Goal: Task Accomplishment & Management: Manage account settings

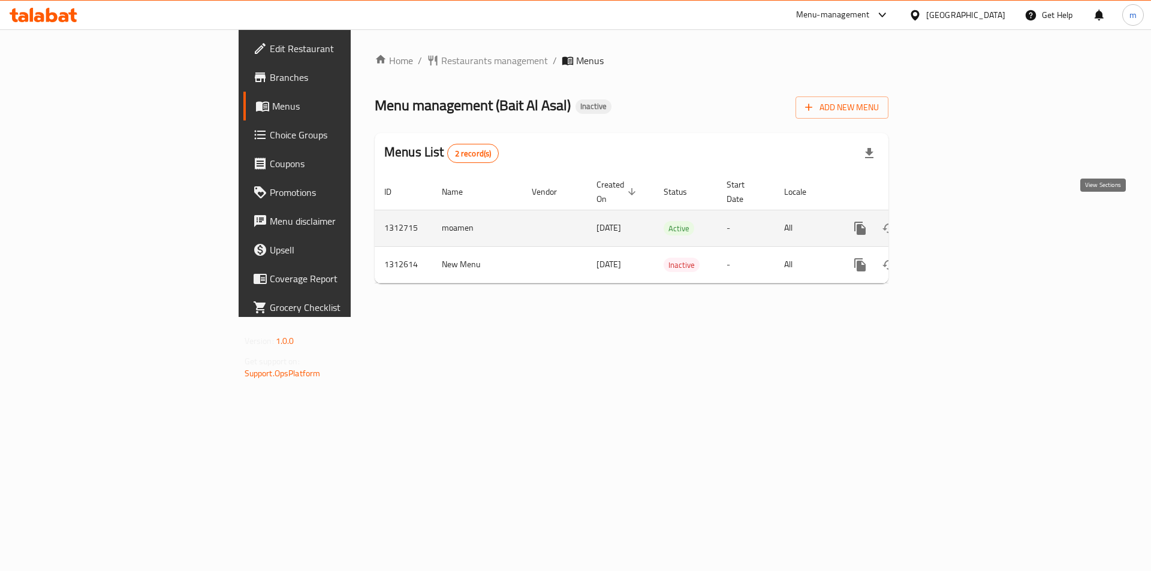
click at [952, 223] on icon "enhanced table" at bounding box center [946, 228] width 11 height 11
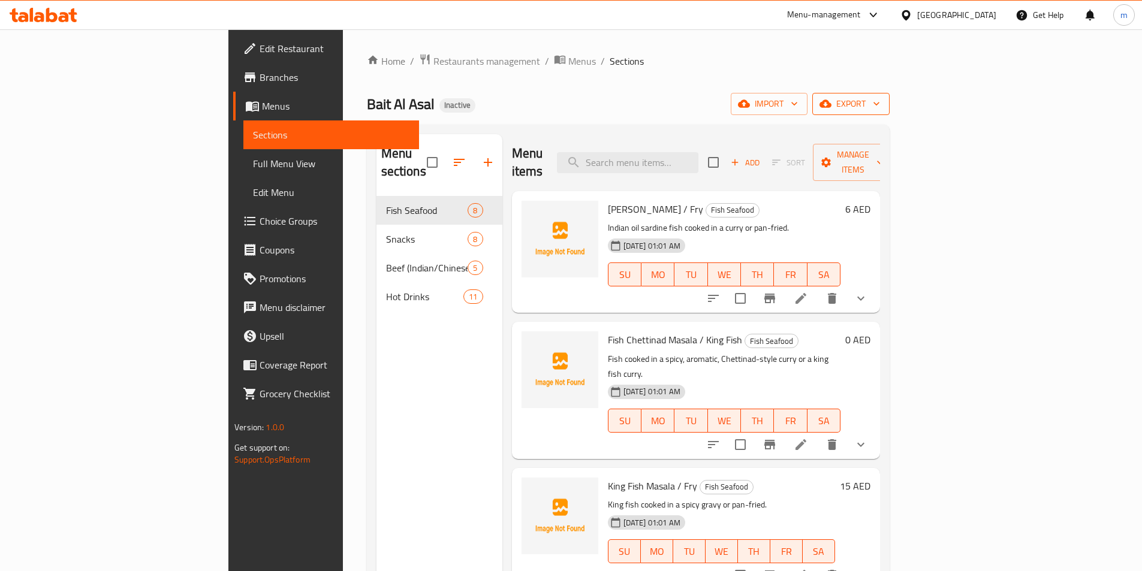
click at [880, 104] on span "export" at bounding box center [851, 104] width 58 height 15
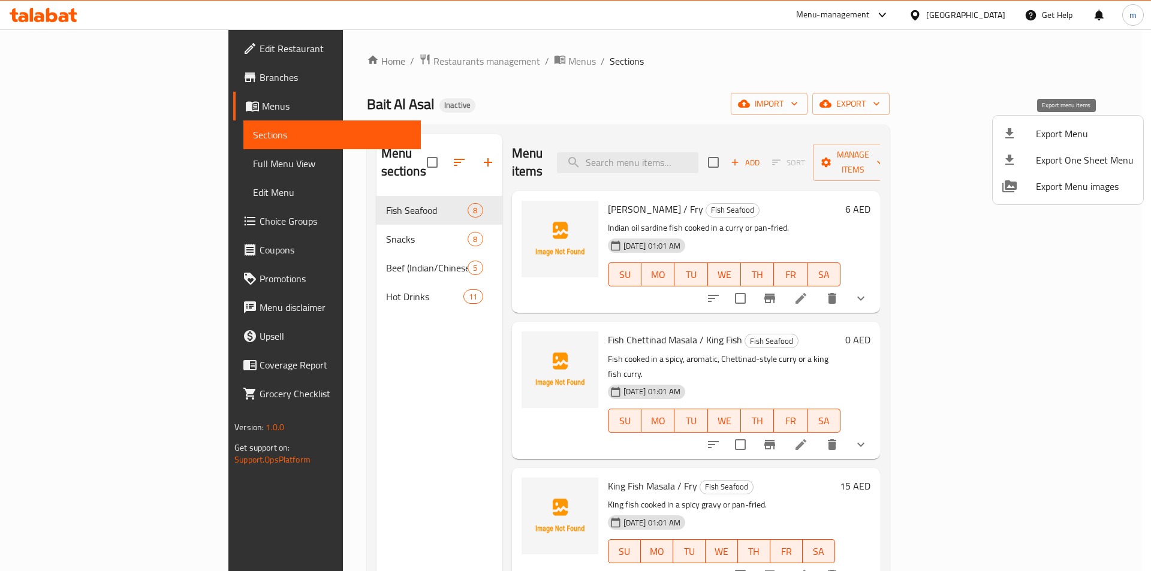
click at [1041, 134] on span "Export Menu" at bounding box center [1085, 133] width 98 height 14
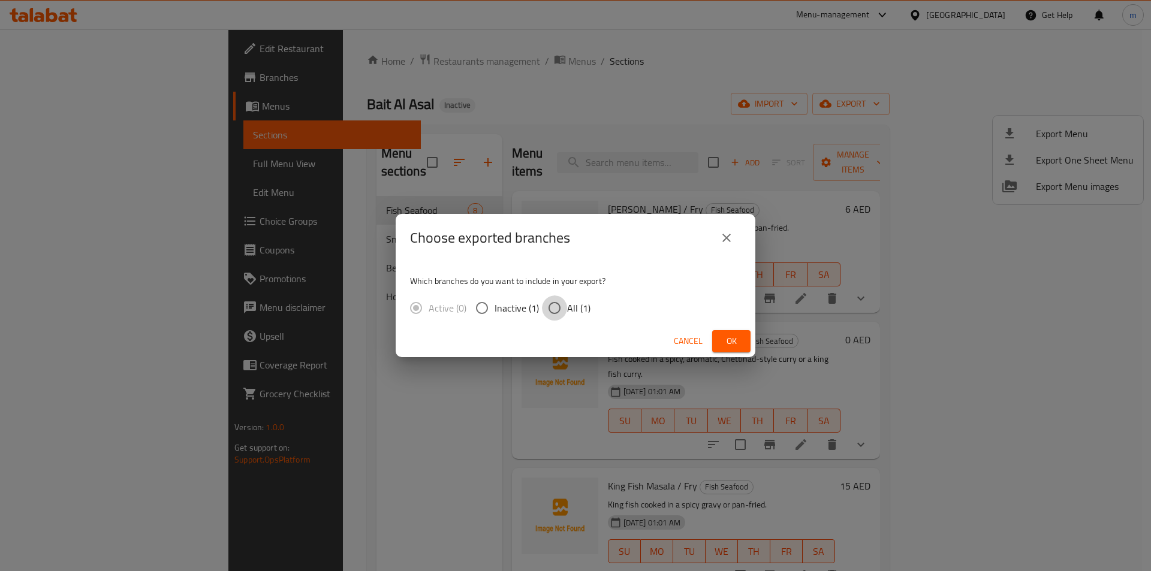
click at [559, 311] on input "All (1)" at bounding box center [554, 308] width 25 height 25
radio input "true"
click at [726, 341] on span "Ok" at bounding box center [731, 341] width 19 height 15
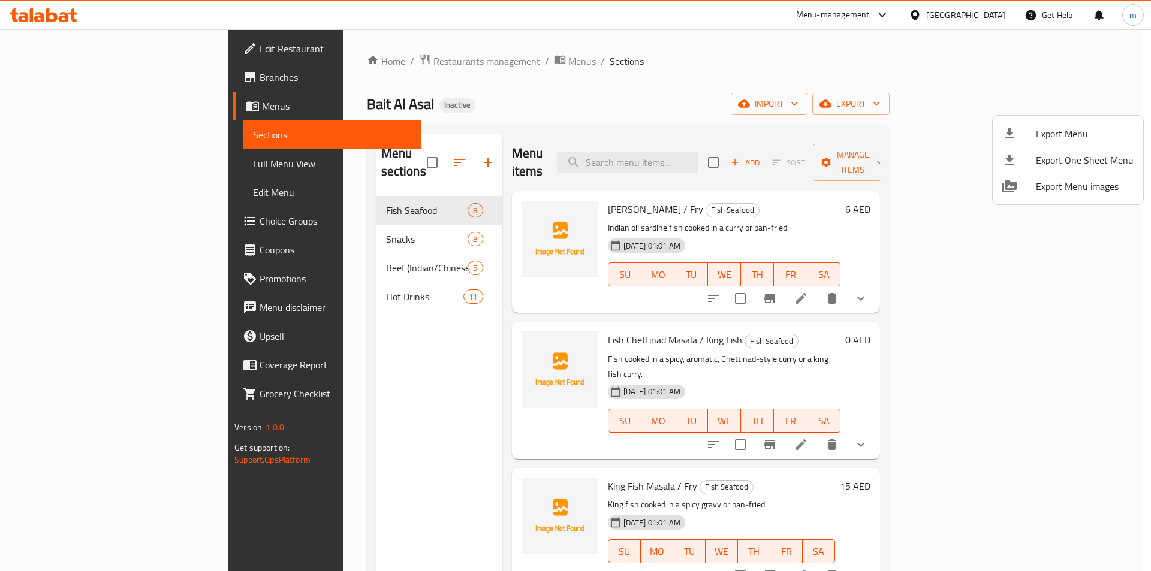
click at [103, 156] on div at bounding box center [575, 285] width 1151 height 571
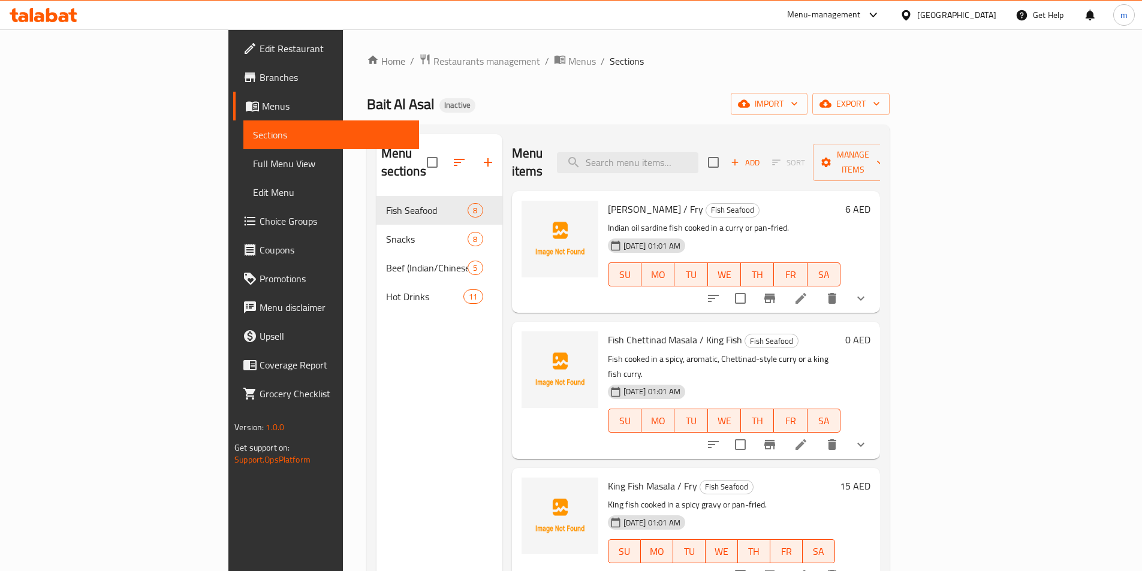
click at [253, 162] on span "Full Menu View" at bounding box center [331, 163] width 156 height 14
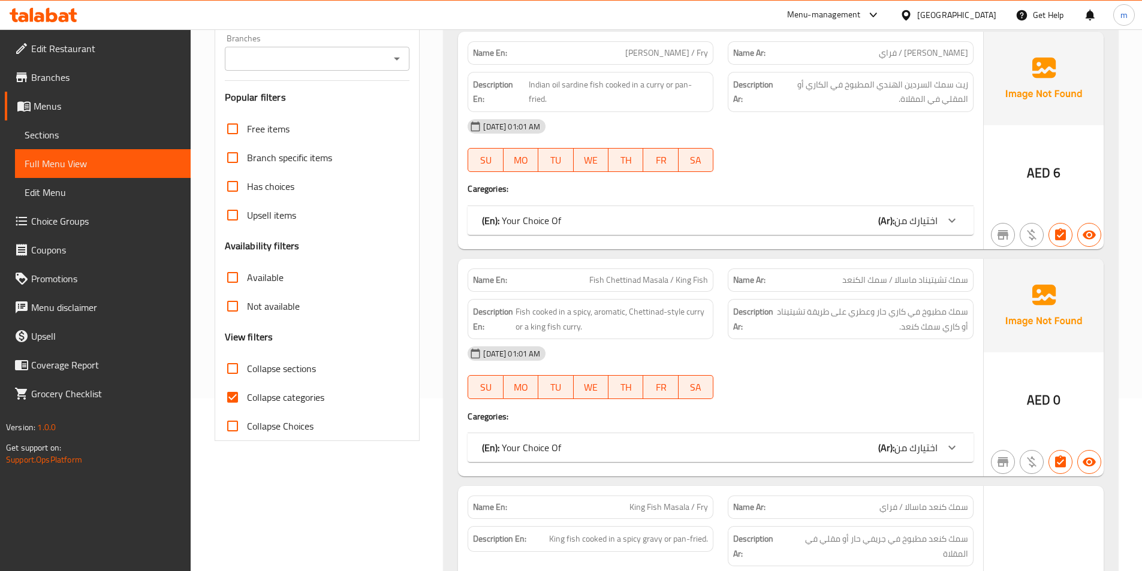
scroll to position [180, 0]
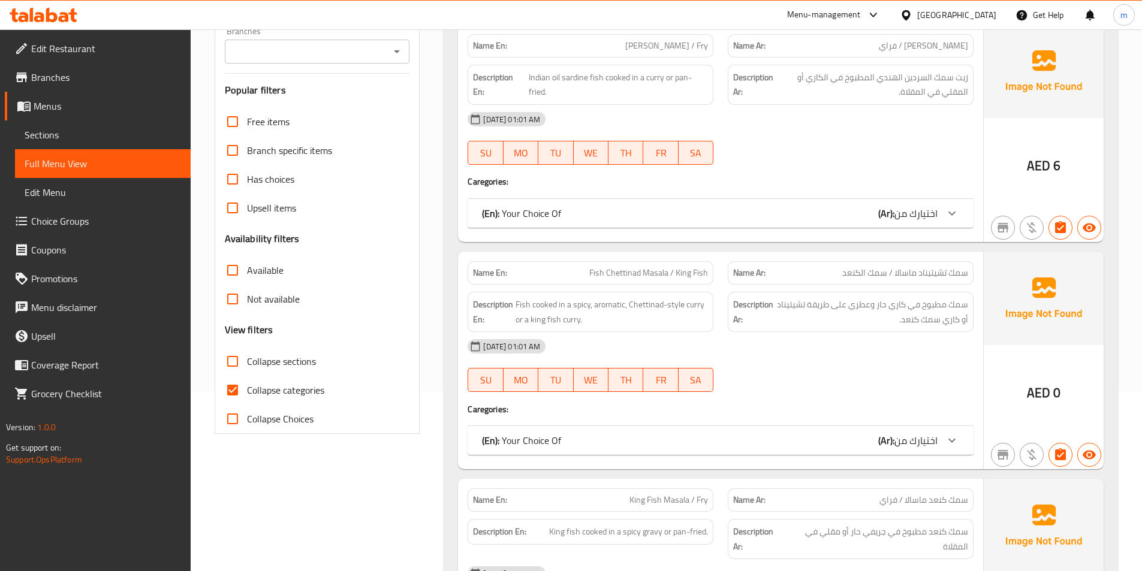
click at [262, 359] on span "Collapse sections" at bounding box center [281, 361] width 69 height 14
click at [247, 359] on input "Collapse sections" at bounding box center [232, 361] width 29 height 29
checkbox input "true"
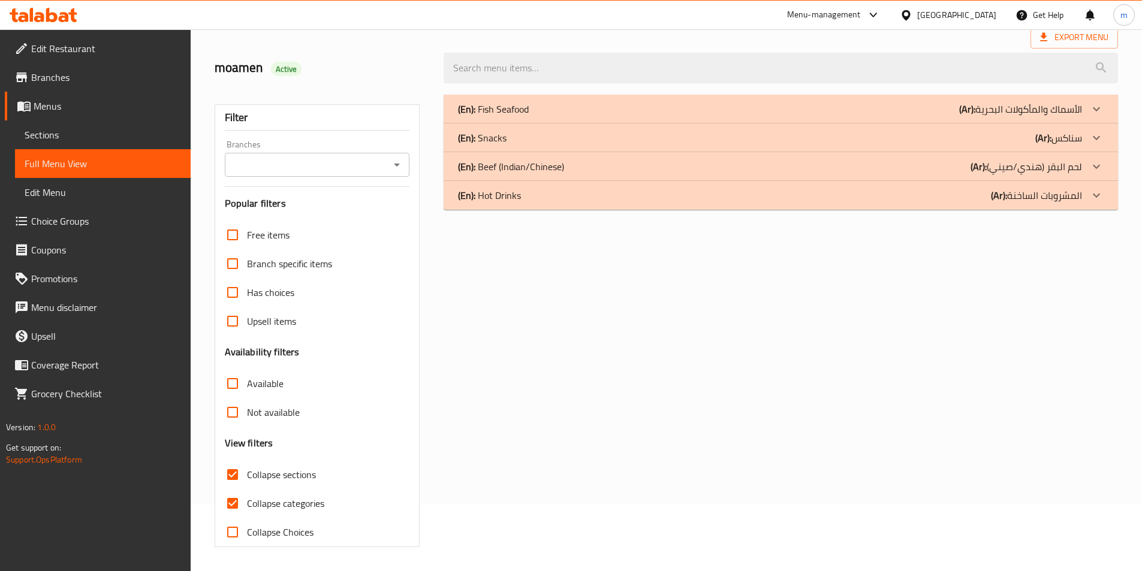
click at [258, 386] on div "Free items Branch specific items Has choices Upsell items Availability filters …" at bounding box center [317, 384] width 185 height 326
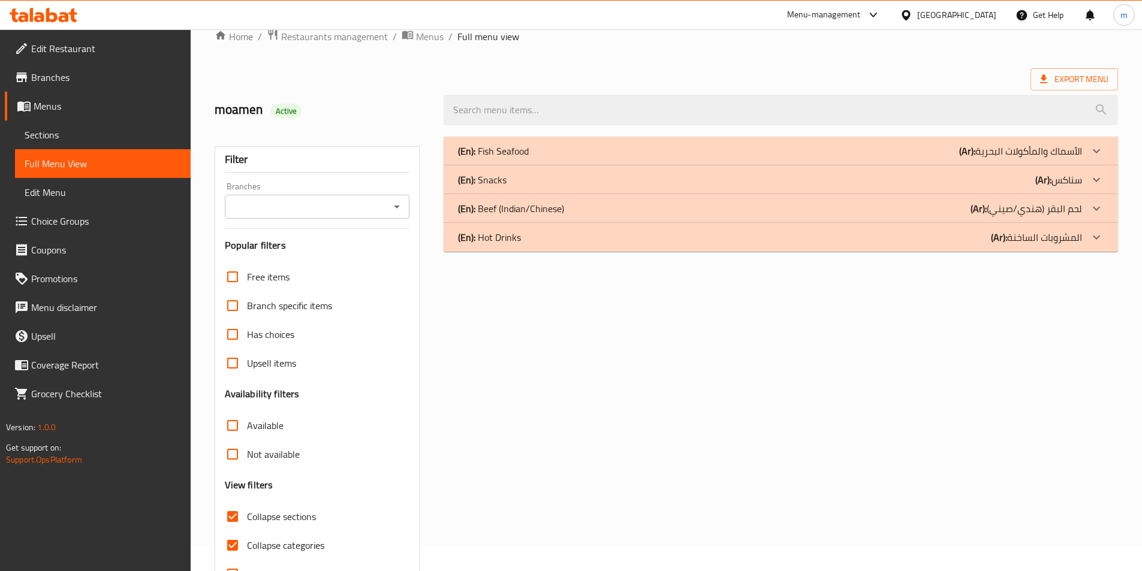
scroll to position [7, 0]
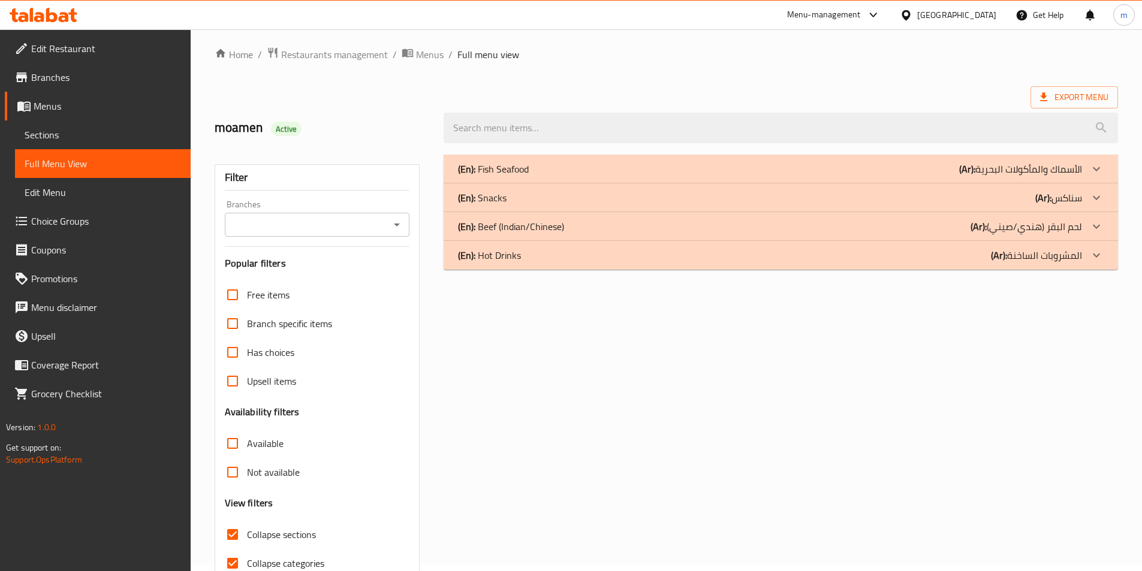
click at [817, 264] on div "(En): Hot Drinks (Ar): المشروبات الساخنة" at bounding box center [781, 255] width 674 height 29
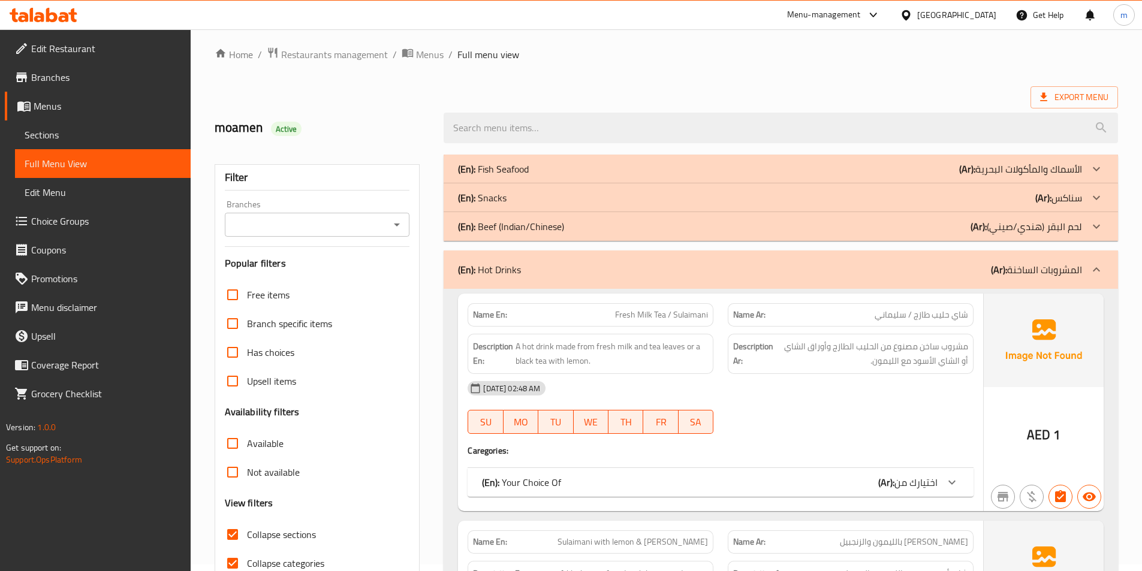
click at [815, 219] on div "(En): Beef (Indian/Chinese) (Ar): لحم البقر (هندي/صيني)" at bounding box center [770, 226] width 624 height 14
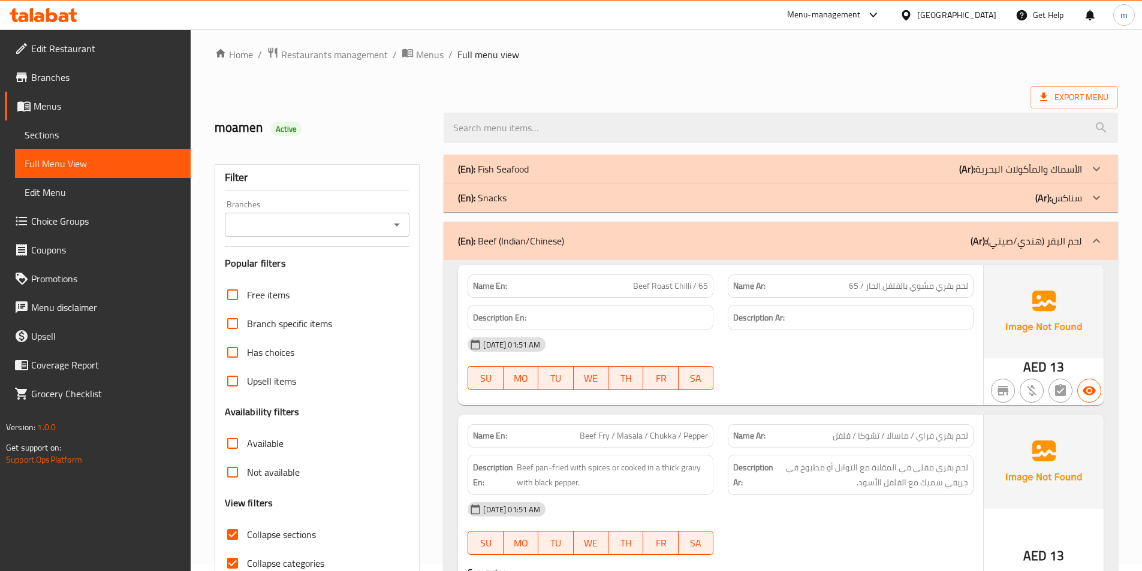
click at [829, 202] on div "(En): Snacks (Ar): سناكس" at bounding box center [770, 198] width 624 height 14
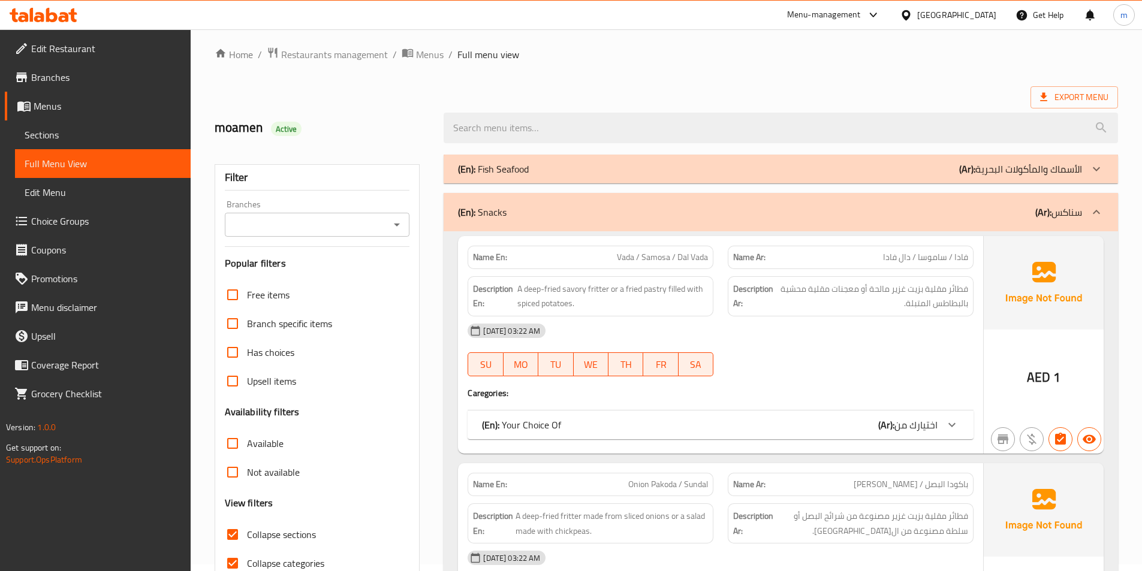
click at [783, 177] on div "(En): Fish Seafood (Ar): الأسماك والمأكولات البحرية" at bounding box center [781, 169] width 674 height 29
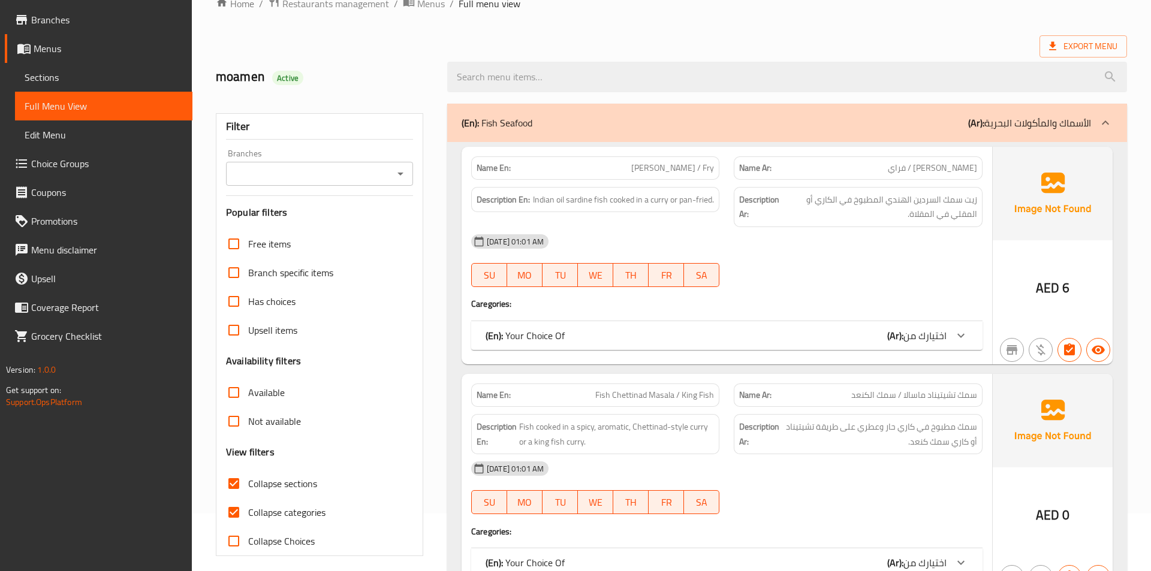
scroll to position [120, 0]
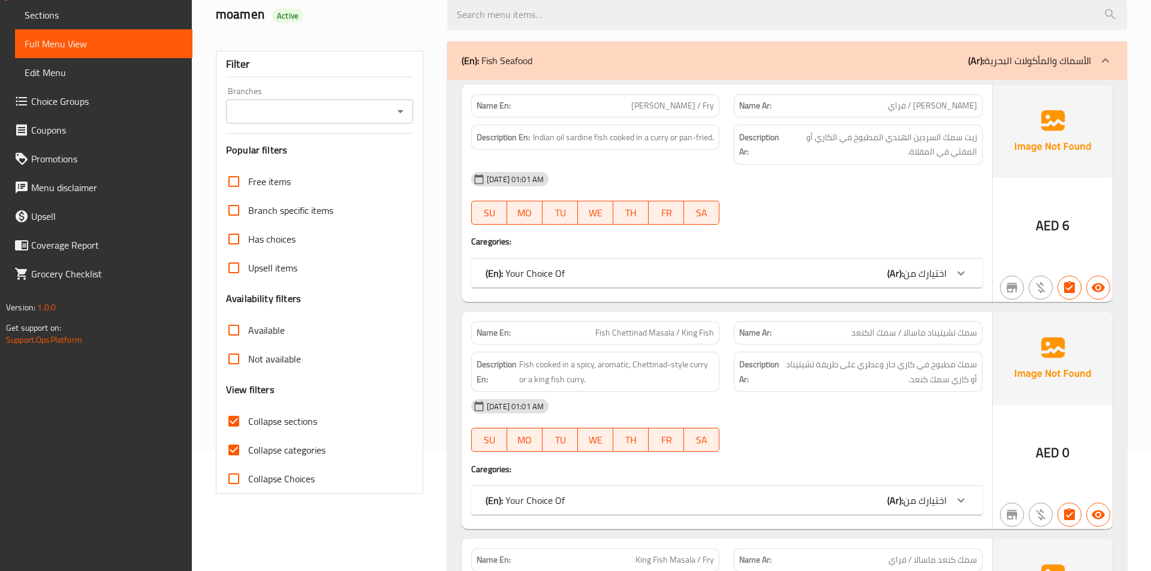
click at [296, 448] on span "Collapse categories" at bounding box center [286, 450] width 77 height 14
click at [248, 448] on input "Collapse categories" at bounding box center [233, 450] width 29 height 29
checkbox input "false"
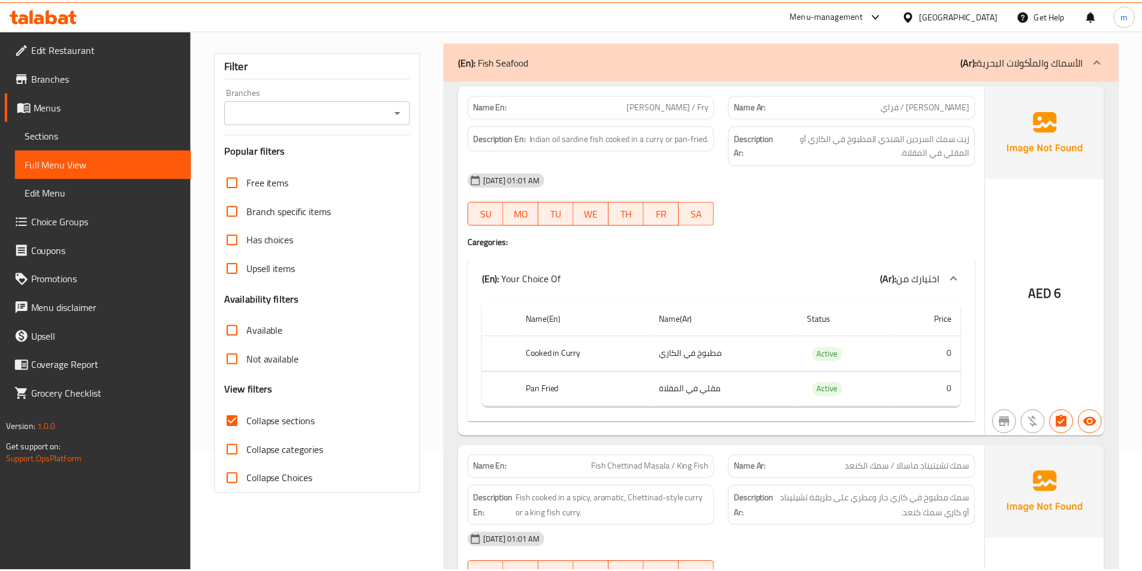
scroll to position [4057, 0]
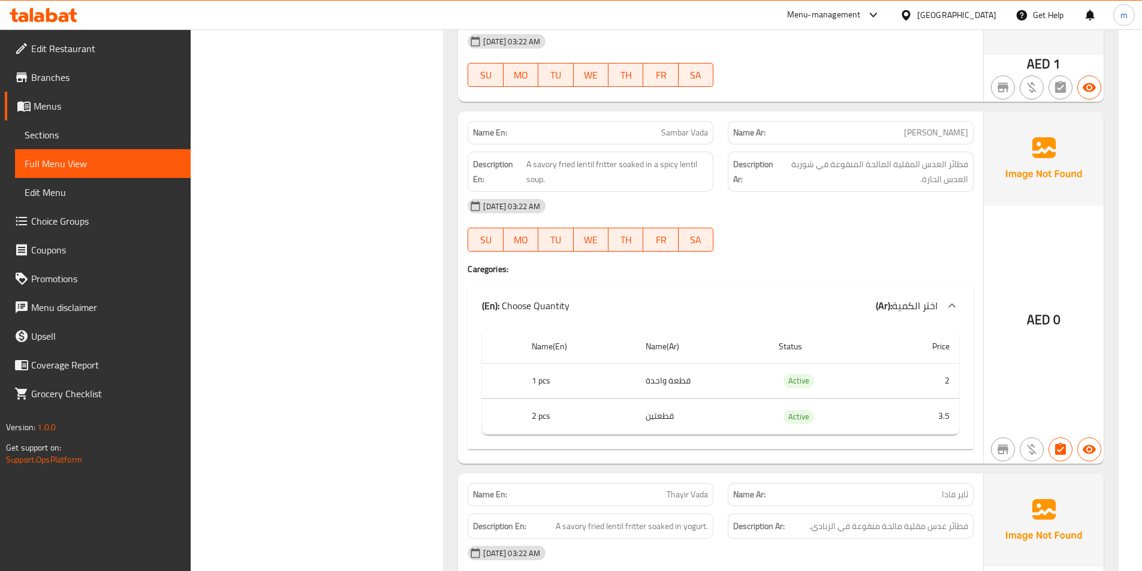
click at [63, 101] on span "Menus" at bounding box center [107, 106] width 147 height 14
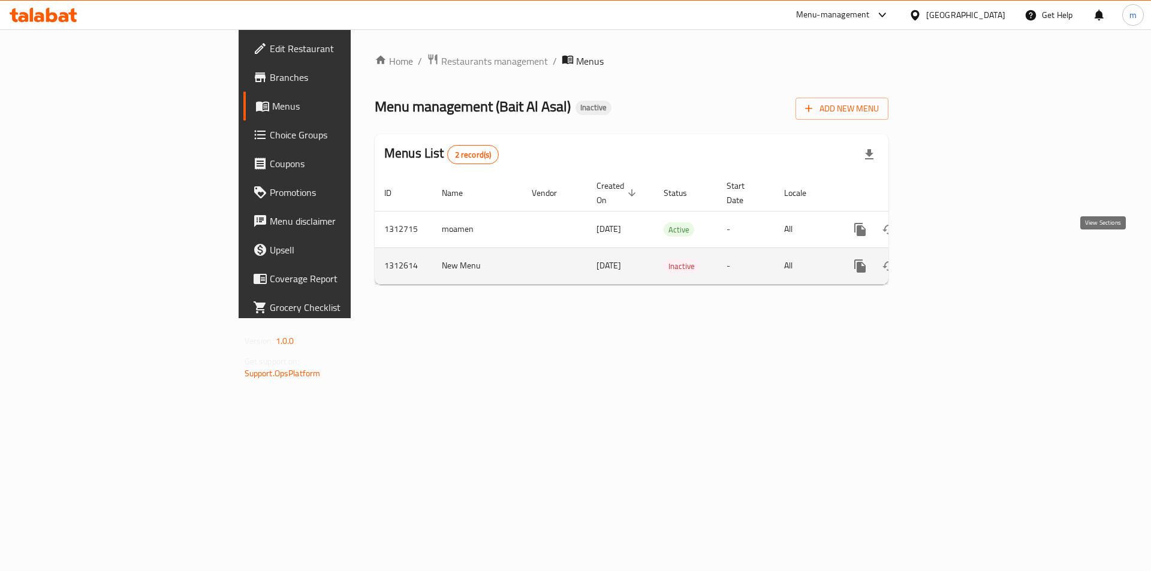
click at [954, 259] on icon "enhanced table" at bounding box center [946, 266] width 14 height 14
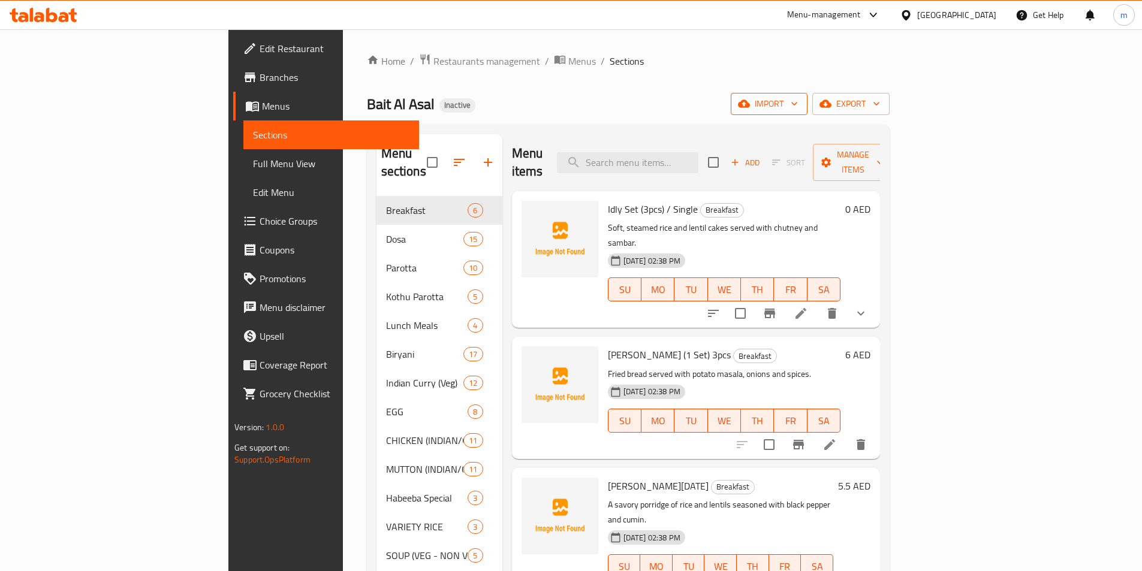
click at [798, 102] on span "import" at bounding box center [769, 104] width 58 height 15
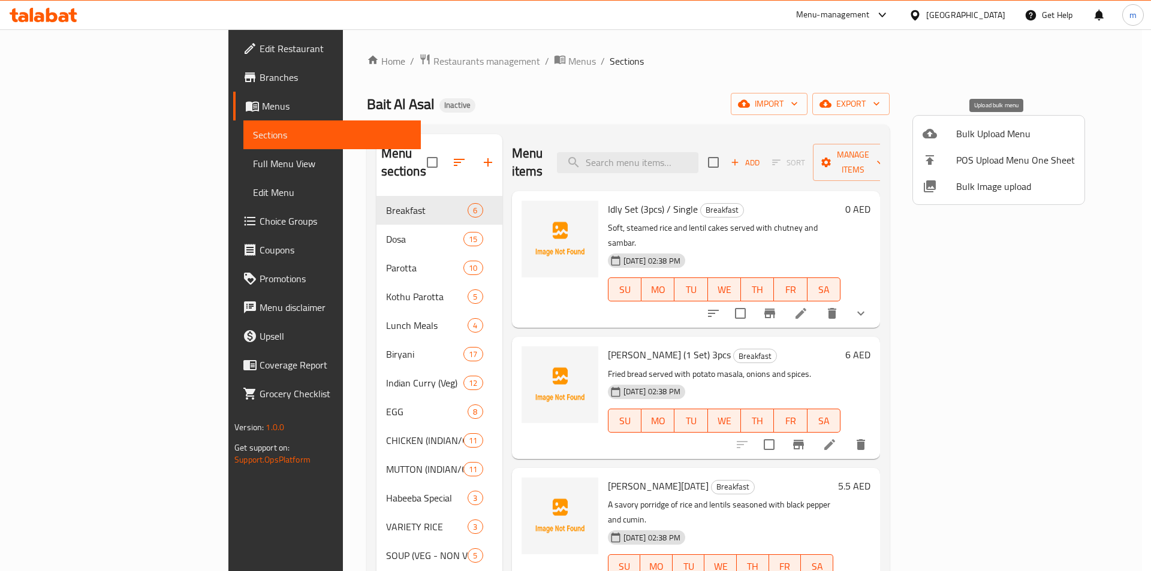
click at [984, 140] on span "Bulk Upload Menu" at bounding box center [1015, 133] width 119 height 14
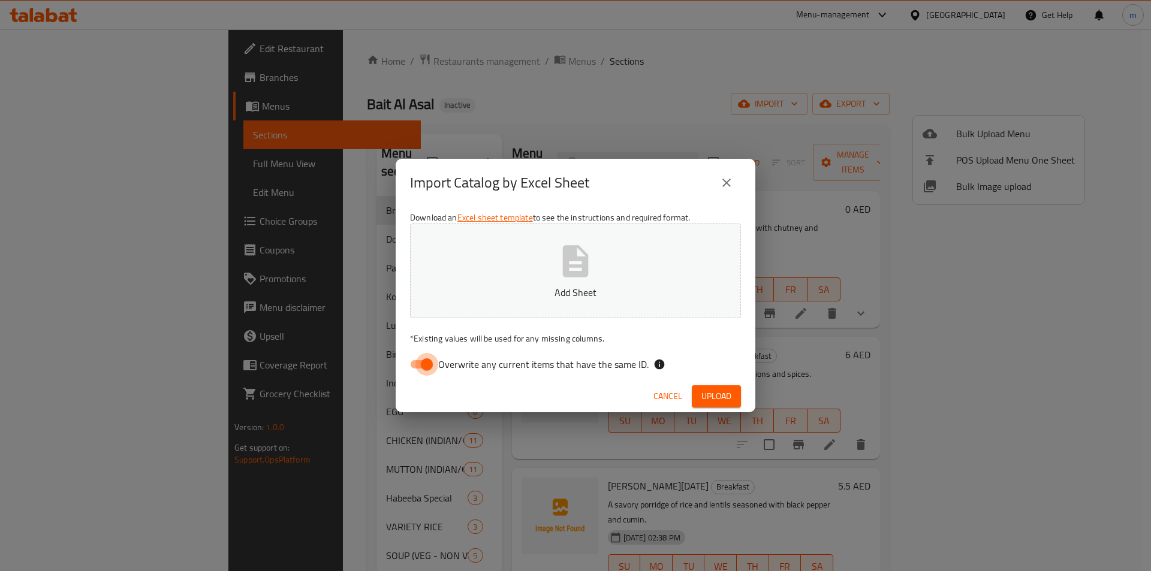
click at [415, 369] on input "Overwrite any current items that have the same ID." at bounding box center [427, 364] width 68 height 23
checkbox input "false"
click at [541, 274] on button "Add Sheet" at bounding box center [575, 271] width 331 height 95
click at [716, 396] on span "Upload" at bounding box center [716, 396] width 30 height 15
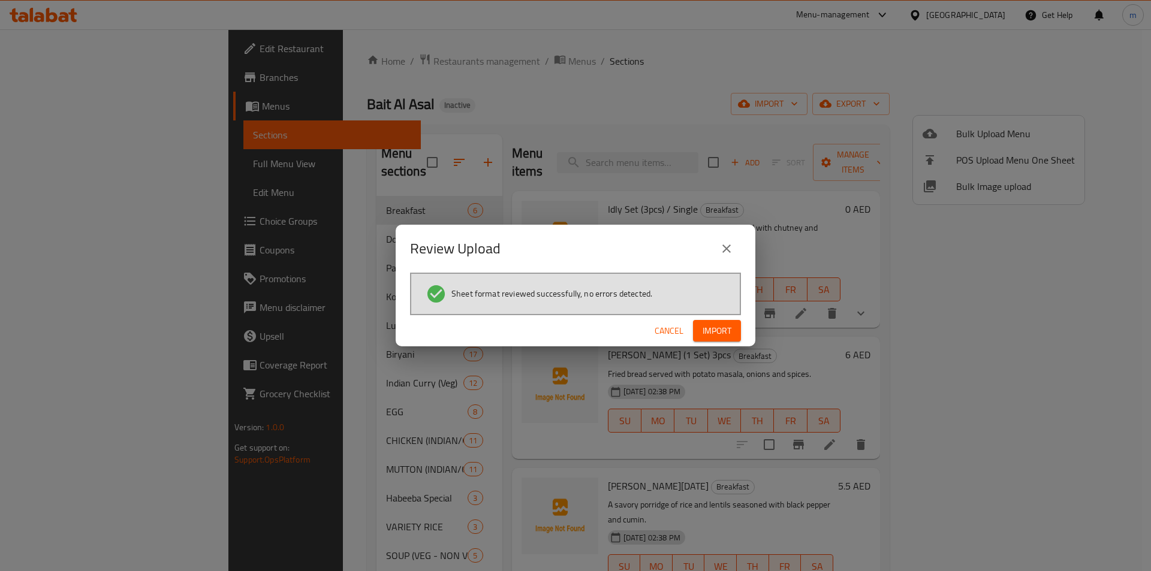
click at [715, 330] on span "Import" at bounding box center [717, 331] width 29 height 15
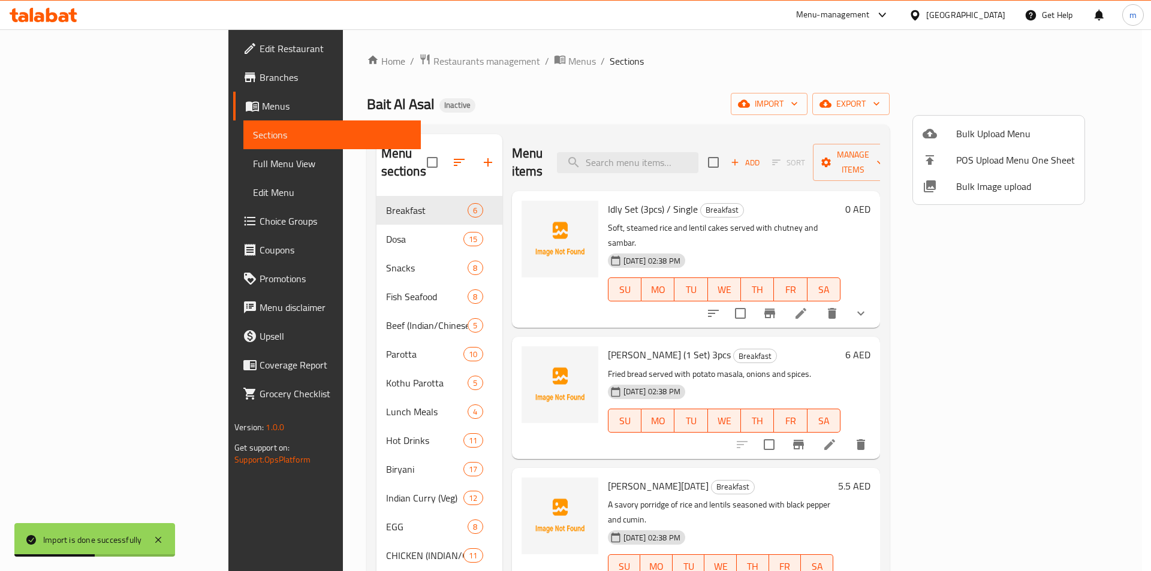
click at [64, 164] on div at bounding box center [575, 285] width 1151 height 571
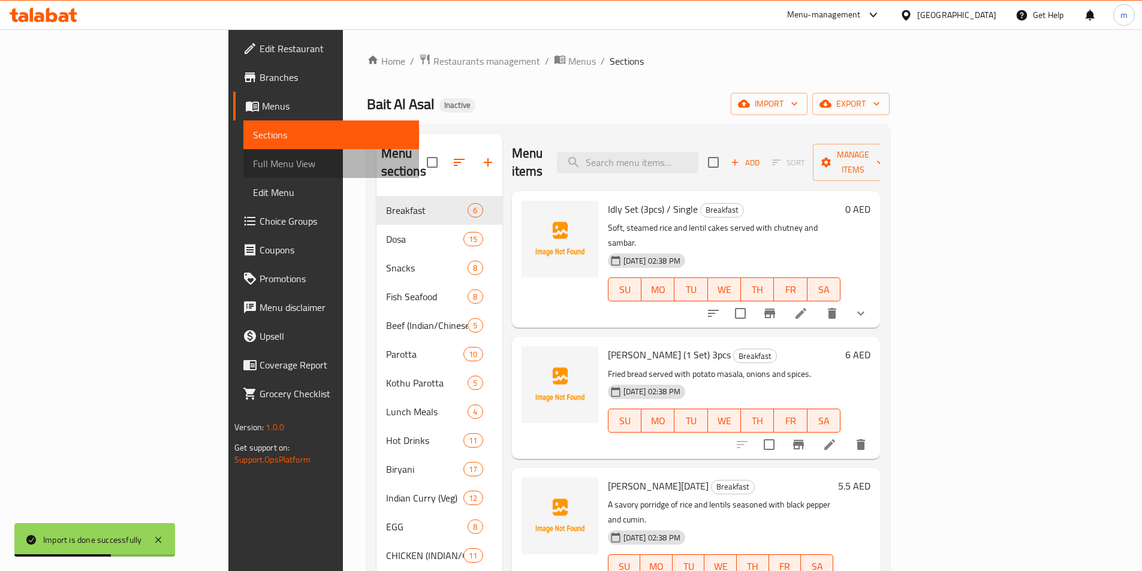
click at [253, 164] on span "Full Menu View" at bounding box center [331, 163] width 156 height 14
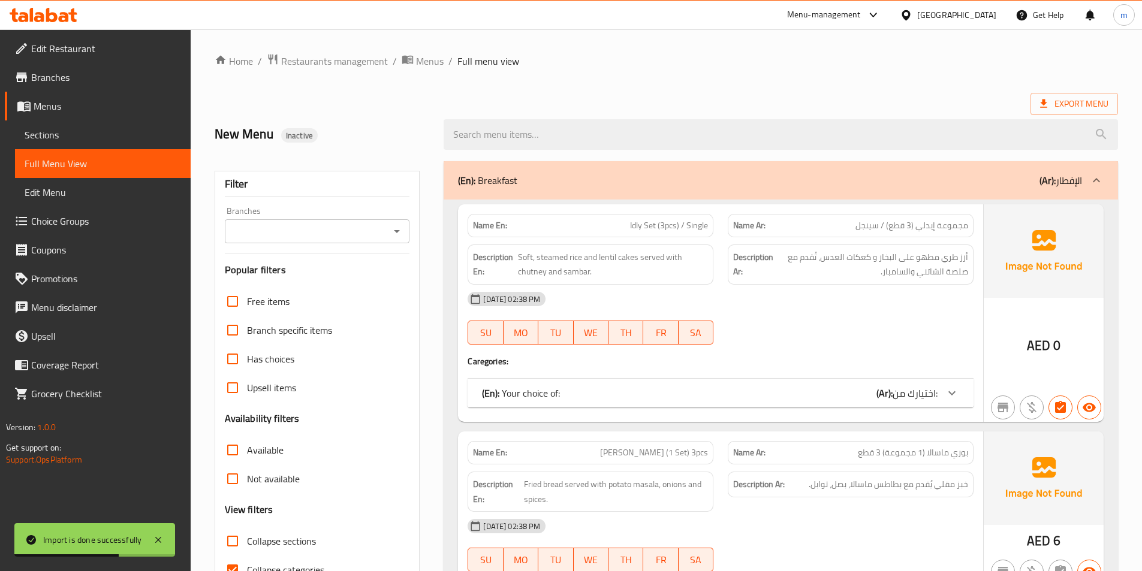
scroll to position [60, 0]
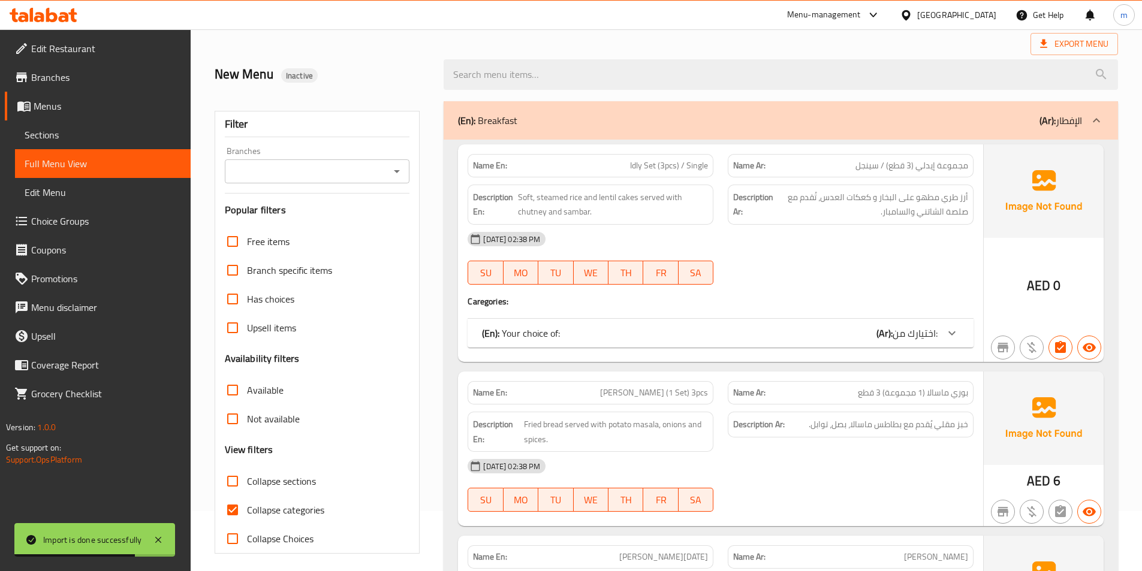
click at [279, 480] on span "Collapse sections" at bounding box center [281, 481] width 69 height 14
click at [247, 480] on input "Collapse sections" at bounding box center [232, 481] width 29 height 29
checkbox input "true"
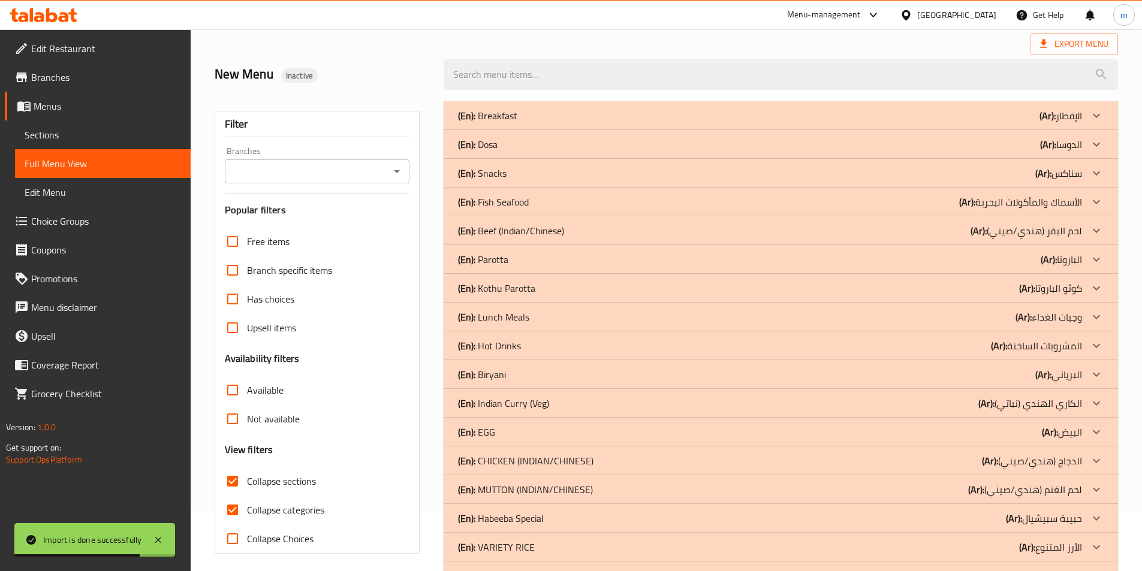
click at [288, 509] on span "Collapse categories" at bounding box center [285, 510] width 77 height 14
click at [247, 509] on input "Collapse categories" at bounding box center [232, 510] width 29 height 29
checkbox input "false"
click at [1084, 171] on div at bounding box center [1096, 173] width 29 height 29
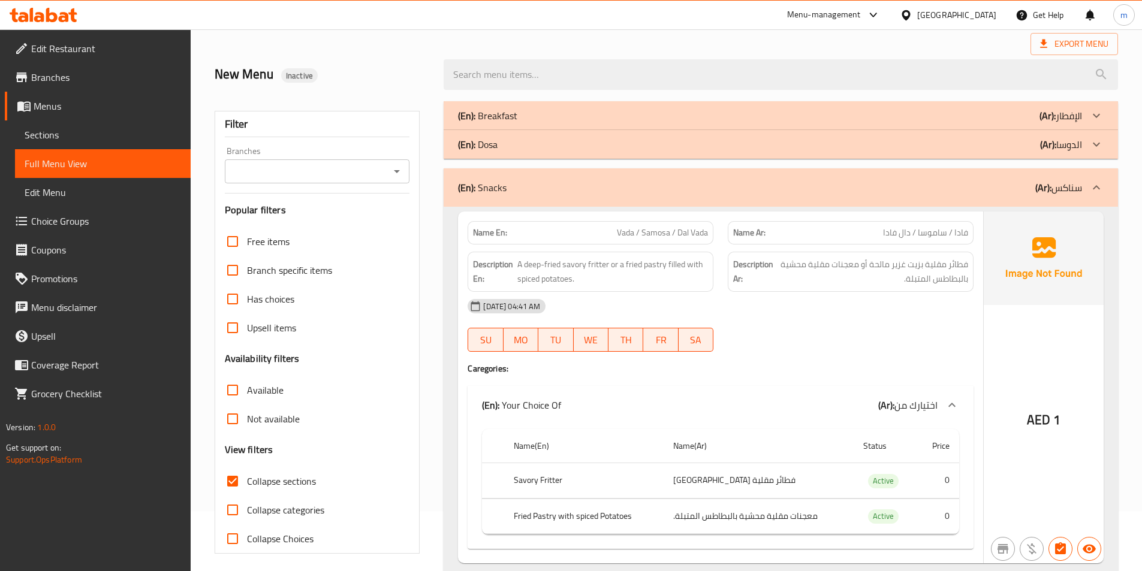
click at [1071, 183] on p "(Ar): سناكس" at bounding box center [1058, 187] width 47 height 14
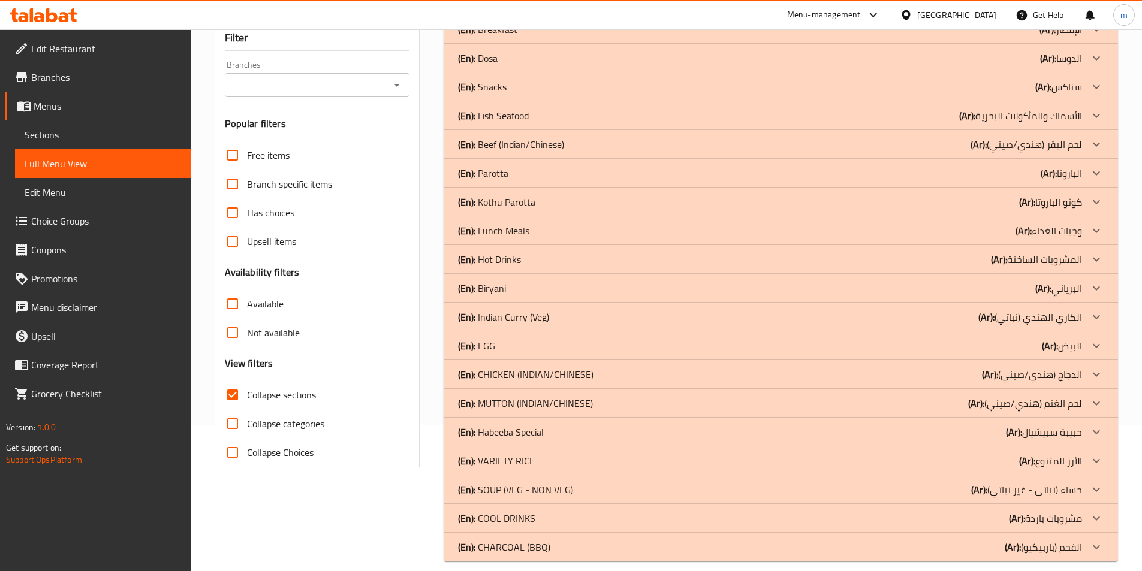
scroll to position [161, 0]
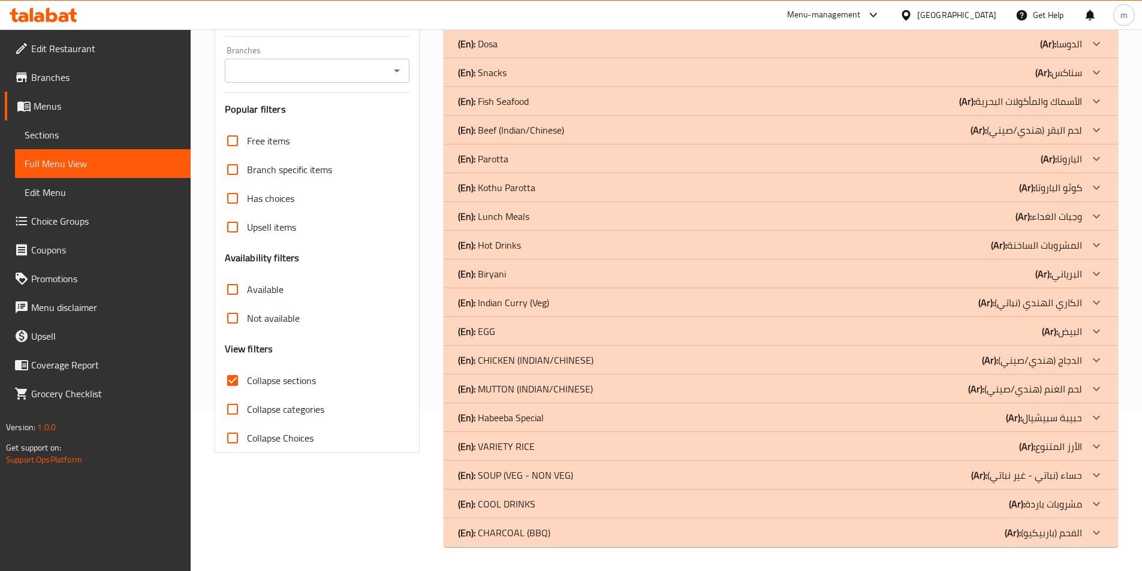
click at [509, 248] on p "(En): Hot Drinks" at bounding box center [489, 245] width 63 height 14
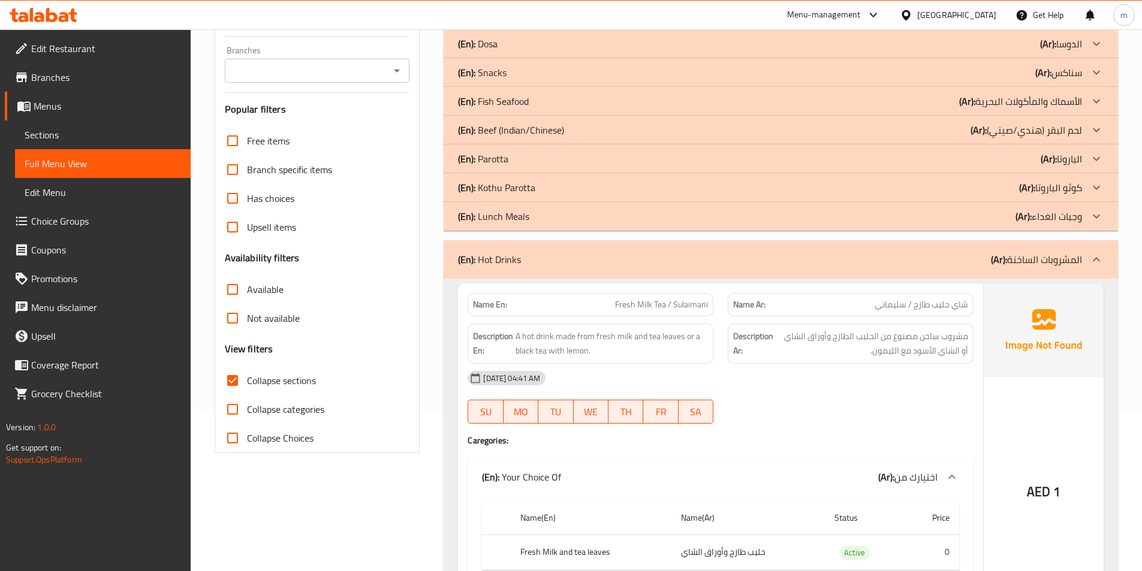
click at [527, 132] on p "(En): Beef (Indian/Chinese)" at bounding box center [511, 130] width 106 height 14
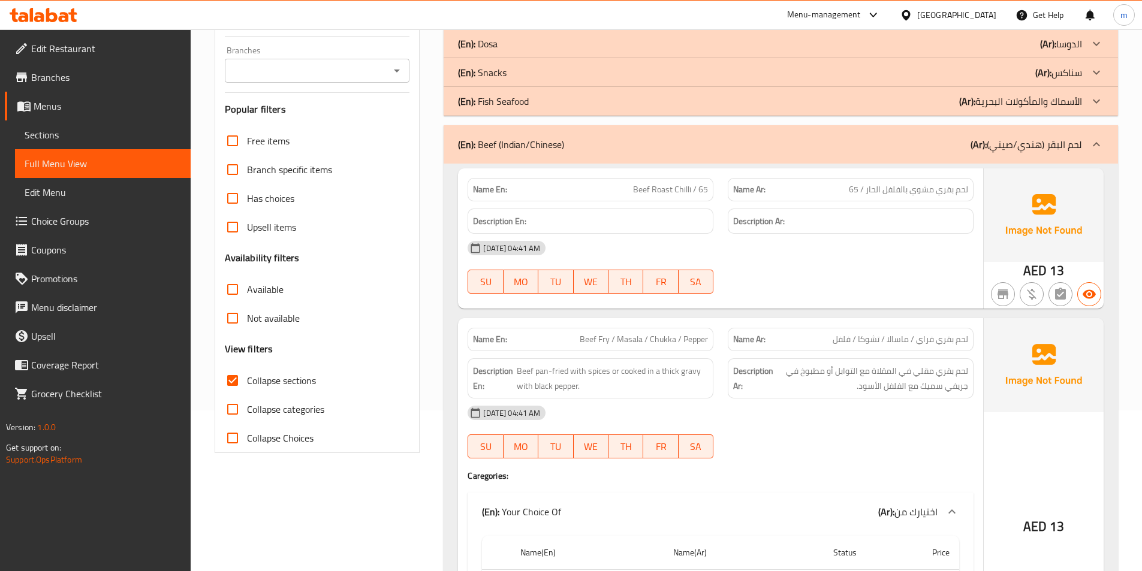
click at [514, 103] on p "(En): Fish Seafood" at bounding box center [493, 101] width 71 height 14
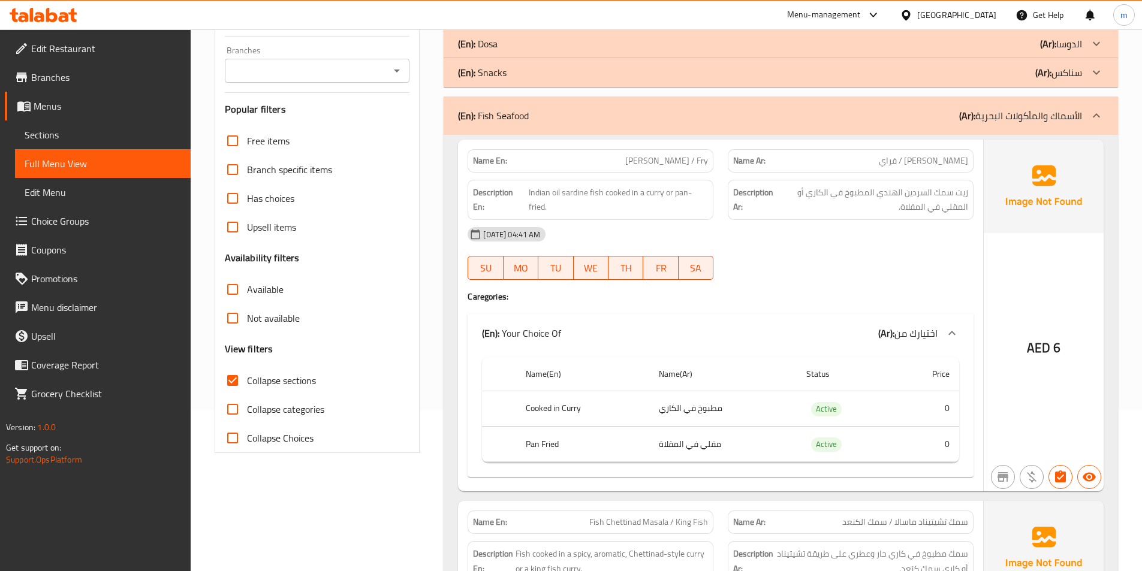
click at [504, 70] on p "(En): Snacks" at bounding box center [482, 72] width 49 height 14
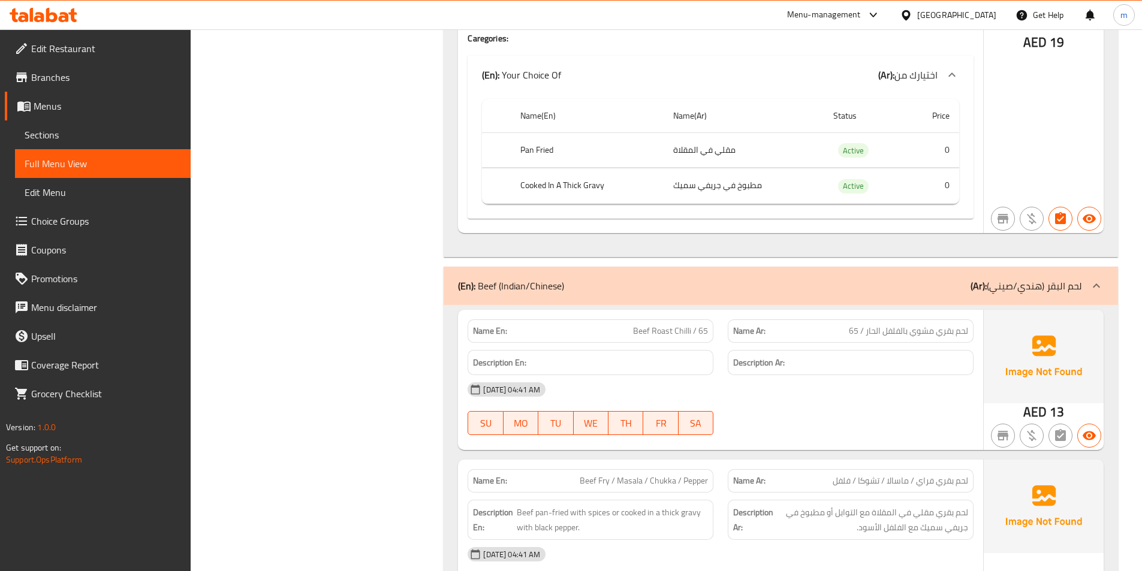
scroll to position [0, 0]
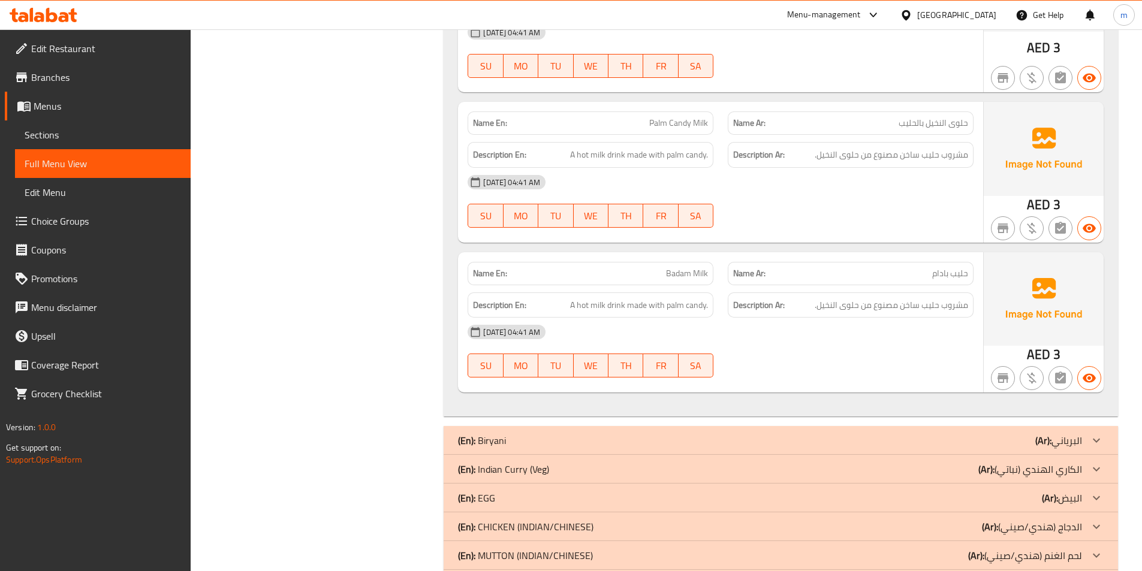
scroll to position [8393, 0]
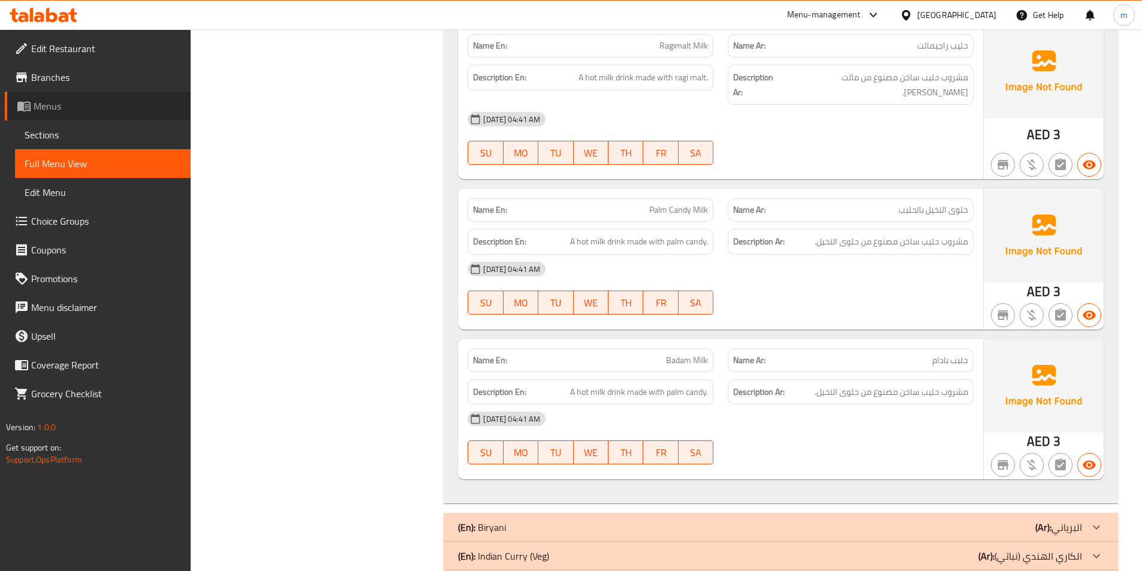
click at [52, 110] on span "Menus" at bounding box center [107, 106] width 147 height 14
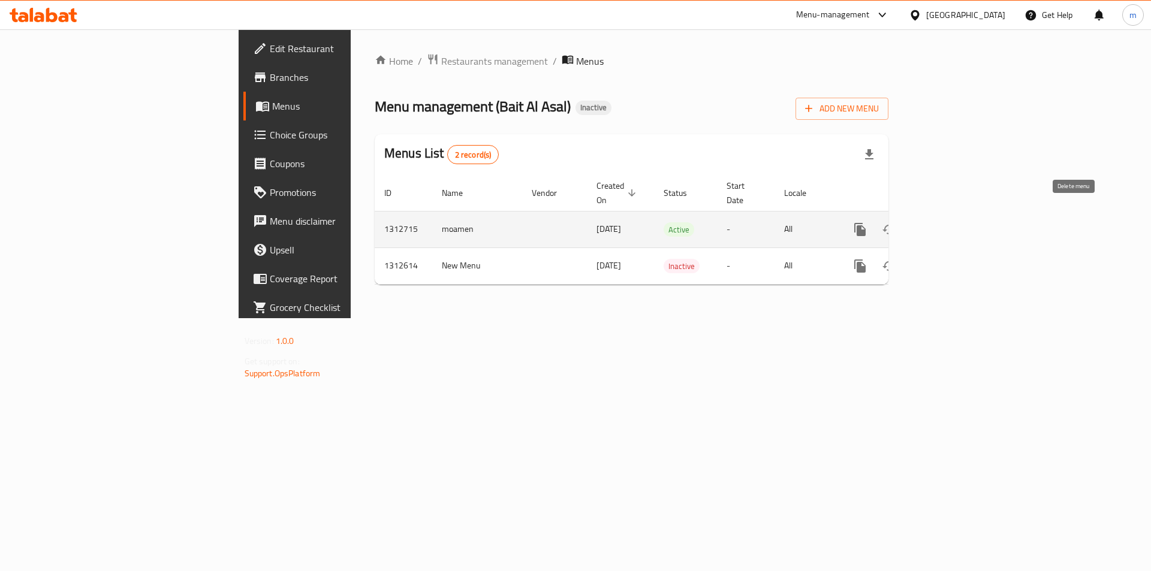
click at [925, 222] on icon "enhanced table" at bounding box center [918, 229] width 14 height 14
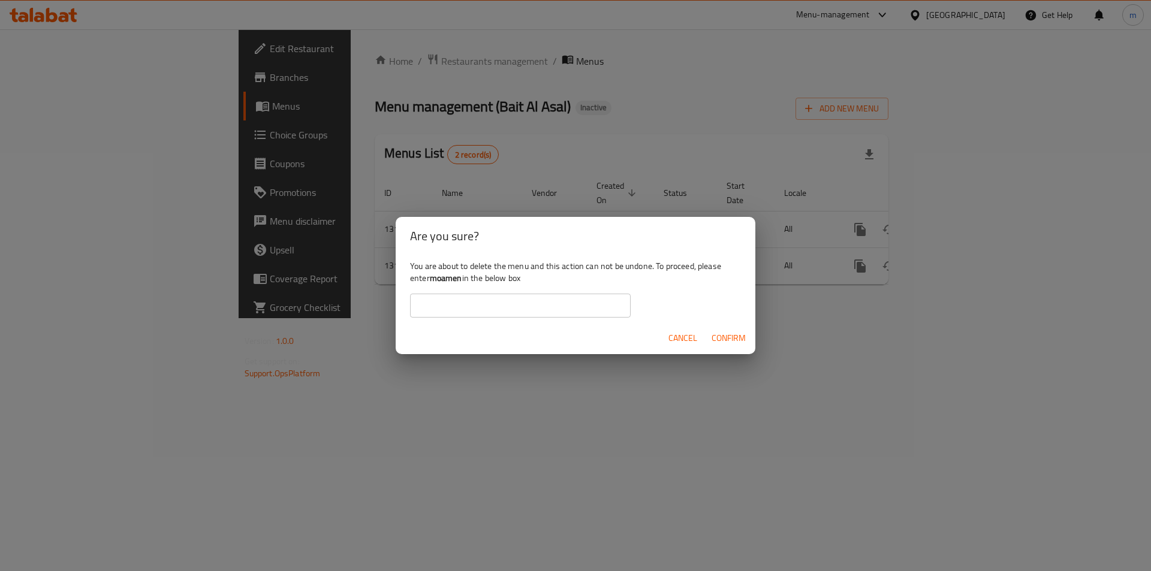
click at [734, 334] on span "Confirm" at bounding box center [729, 338] width 34 height 15
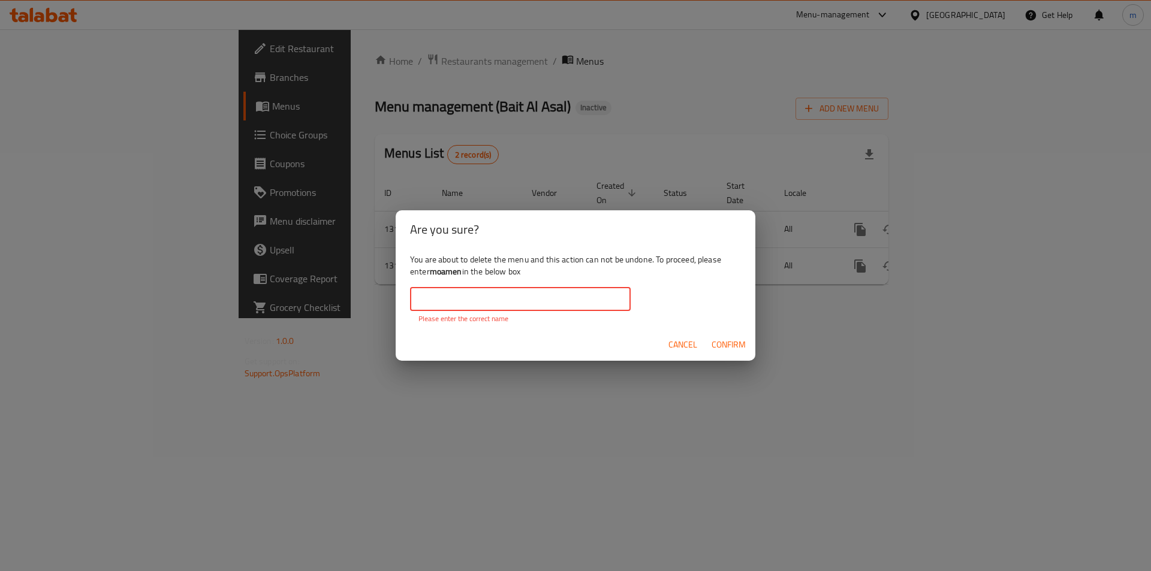
click at [487, 310] on input "text" at bounding box center [520, 299] width 221 height 24
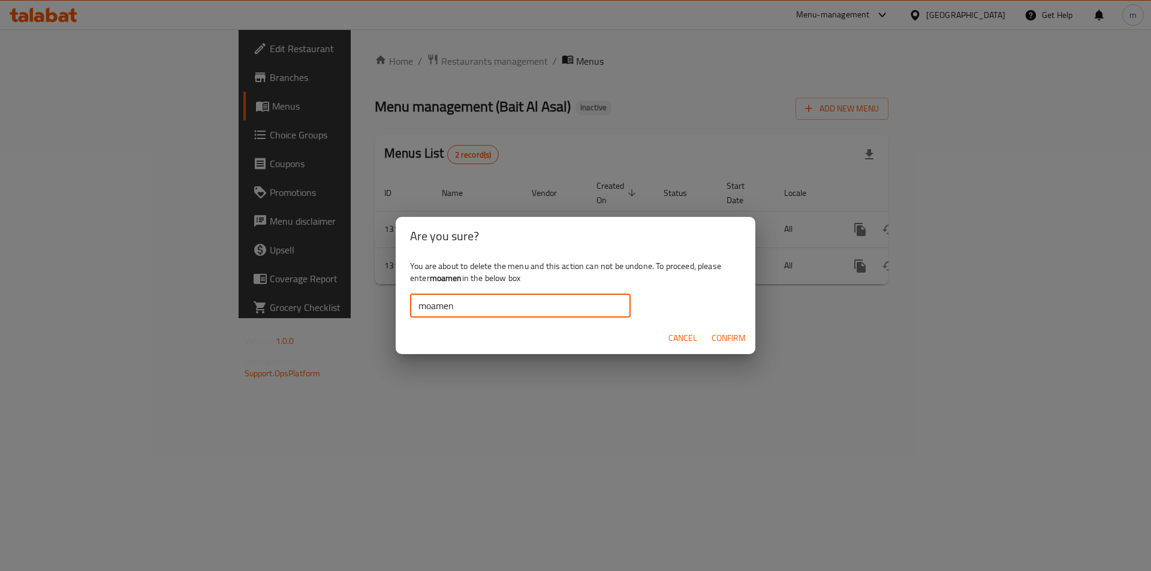
type input "moamen"
click at [735, 334] on span "Confirm" at bounding box center [729, 338] width 34 height 15
